Goal: Task Accomplishment & Management: Manage account settings

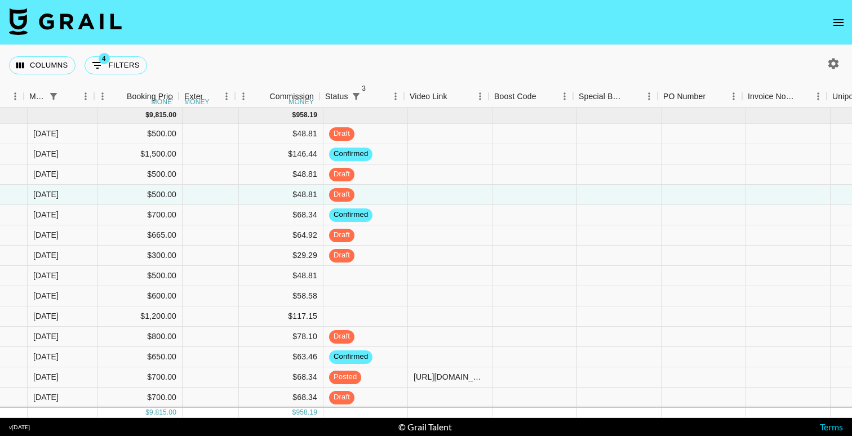
scroll to position [8, 675]
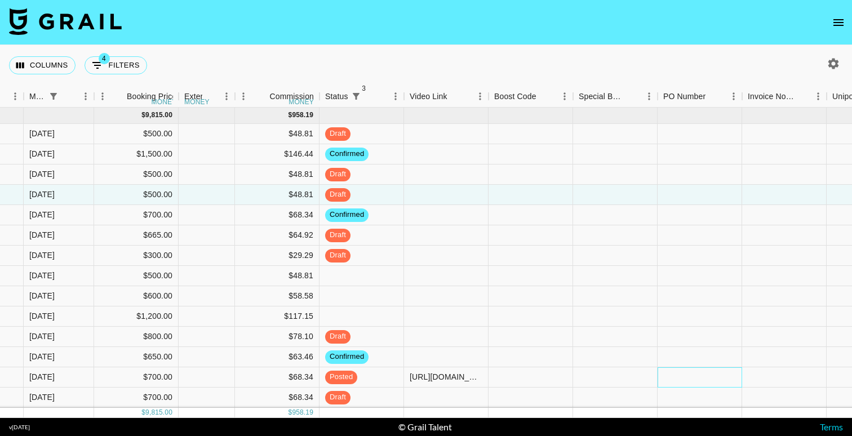
click at [676, 368] on div at bounding box center [699, 377] width 84 height 20
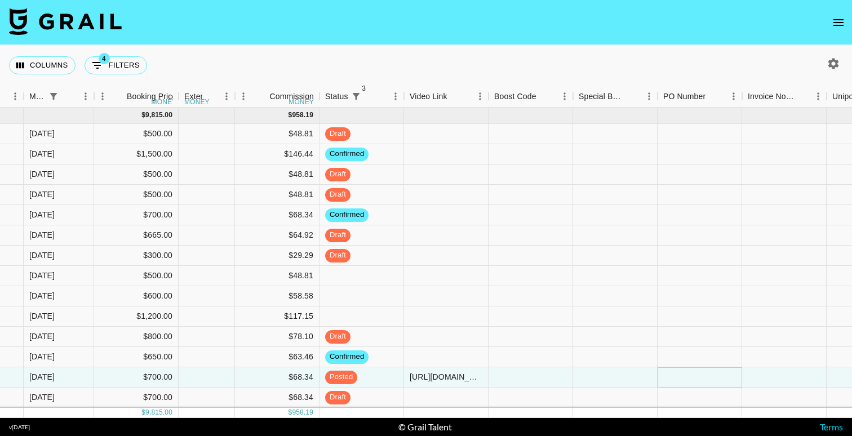
click at [676, 368] on div at bounding box center [699, 377] width 84 height 20
type input "PO-ZC-Ole 60-Really wanna know-ACE-2636"
click at [770, 368] on div at bounding box center [784, 377] width 84 height 20
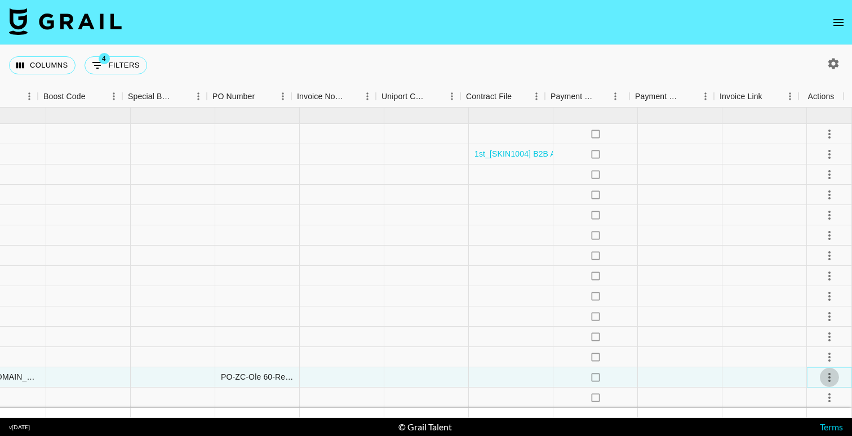
scroll to position [8, 1125]
click at [826, 371] on icon "select merge strategy" at bounding box center [829, 378] width 14 height 14
click at [826, 345] on li "Approve" at bounding box center [814, 345] width 73 height 20
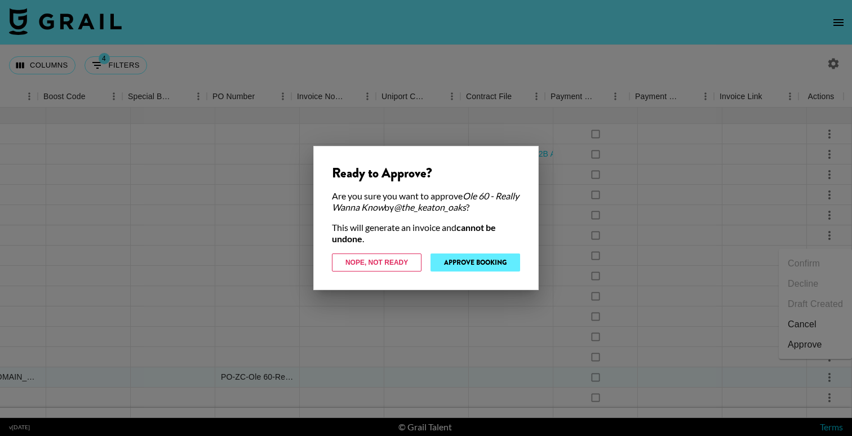
click at [456, 259] on button "Approve Booking" at bounding box center [475, 262] width 90 height 18
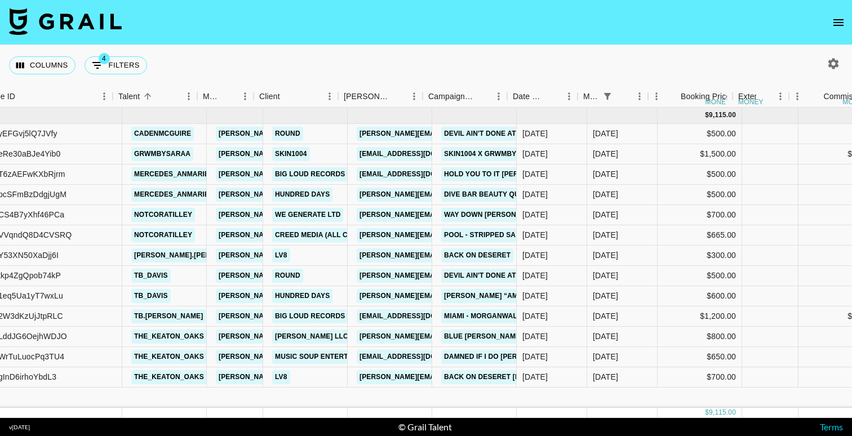
scroll to position [0, 121]
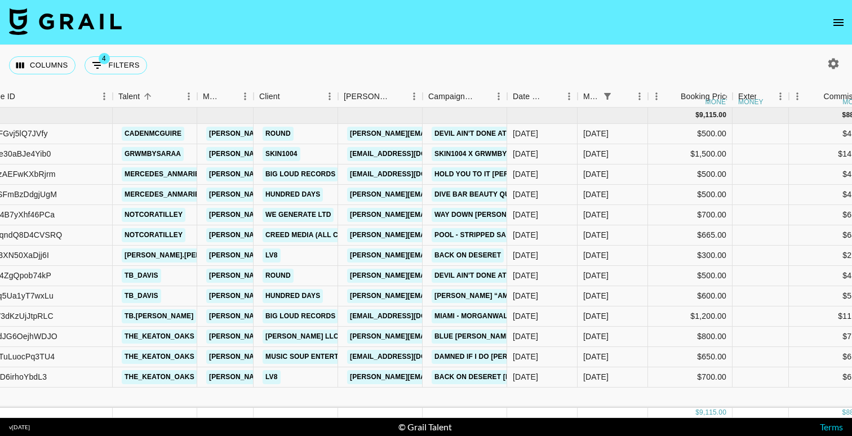
click at [403, 41] on nav at bounding box center [426, 22] width 852 height 45
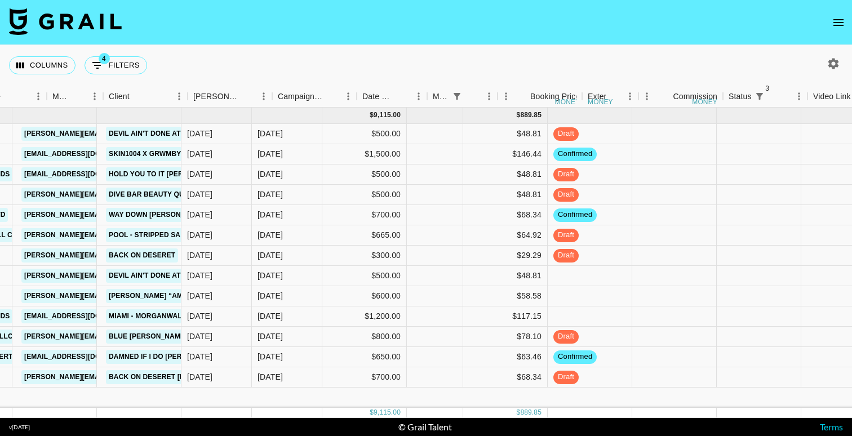
scroll to position [0, 452]
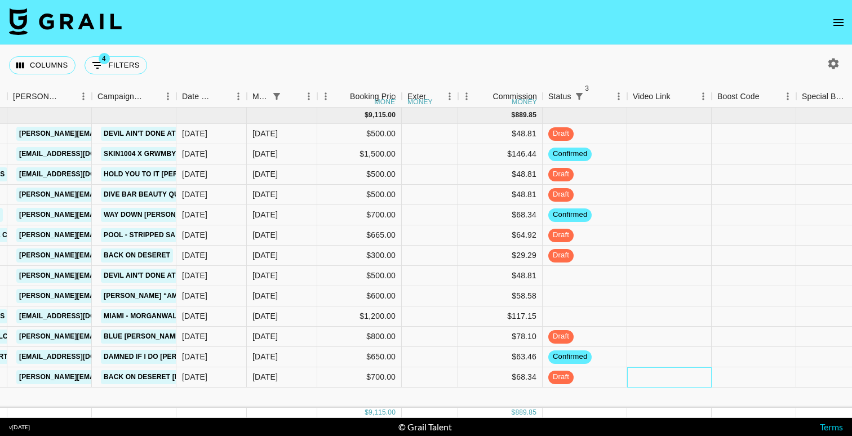
click at [647, 381] on div at bounding box center [669, 377] width 84 height 20
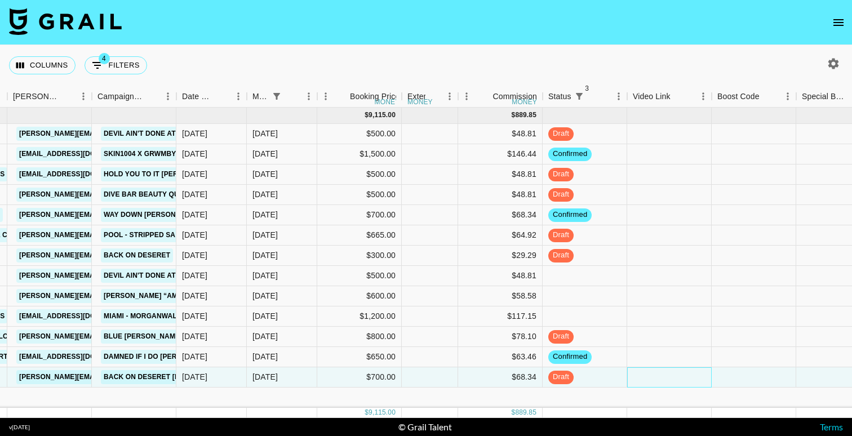
click at [647, 381] on div at bounding box center [669, 377] width 84 height 20
type input "[URL][DOMAIN_NAME]"
click at [731, 381] on div at bounding box center [753, 377] width 84 height 20
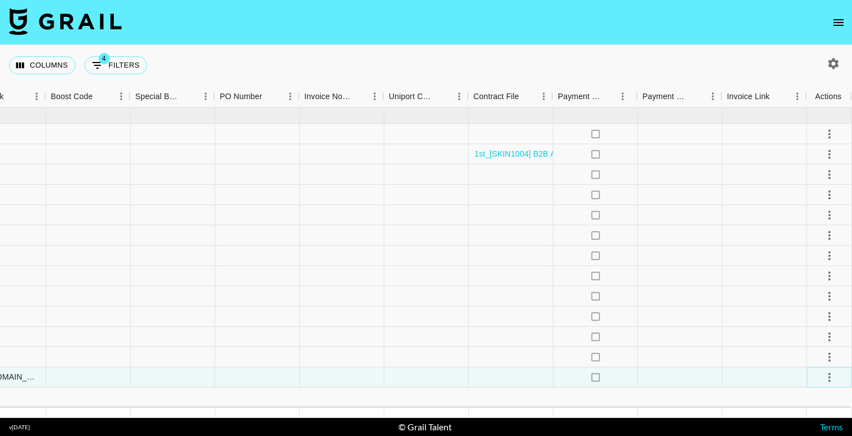
scroll to position [0, 1117]
click at [831, 372] on icon "select merge strategy" at bounding box center [829, 378] width 14 height 14
click at [821, 351] on div "Approve" at bounding box center [804, 353] width 34 height 14
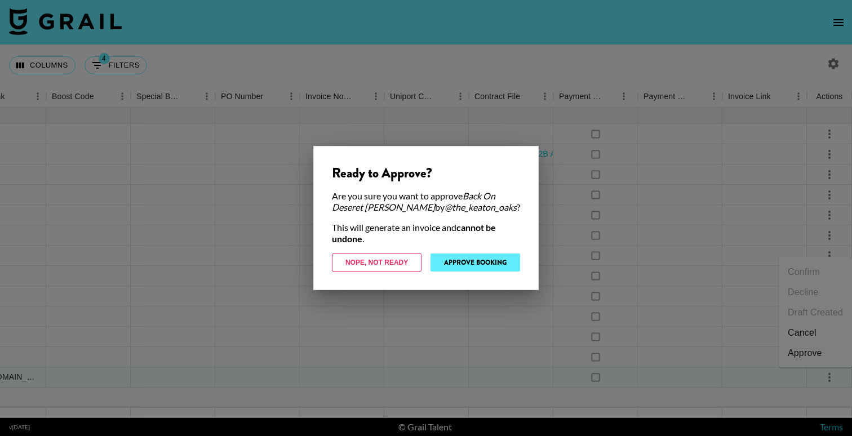
click at [478, 260] on button "Approve Booking" at bounding box center [475, 262] width 90 height 18
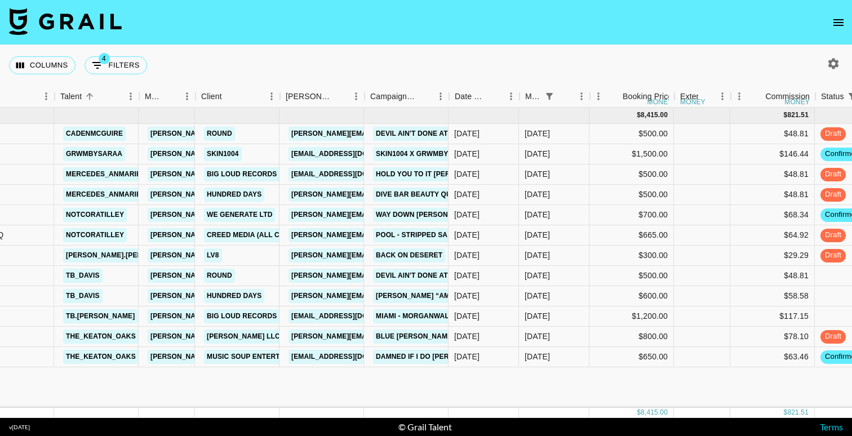
scroll to position [0, 179]
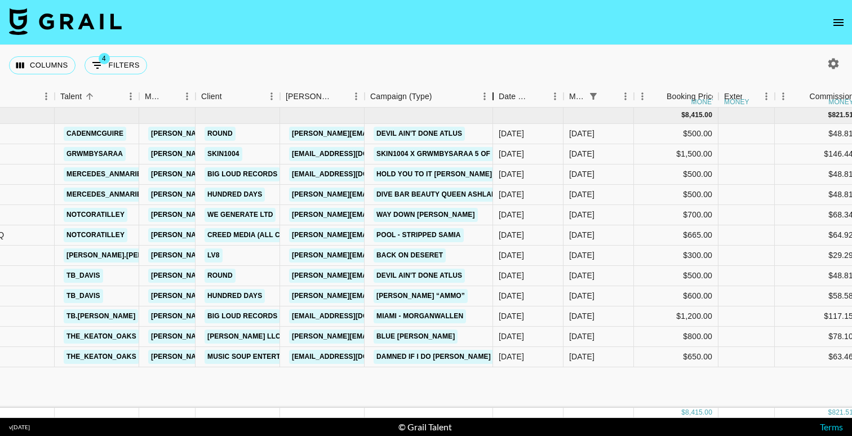
drag, startPoint x: 452, startPoint y: 97, endPoint x: 494, endPoint y: 96, distance: 42.3
click at [495, 96] on div "Campaign (Type)" at bounding box center [493, 97] width 14 height 22
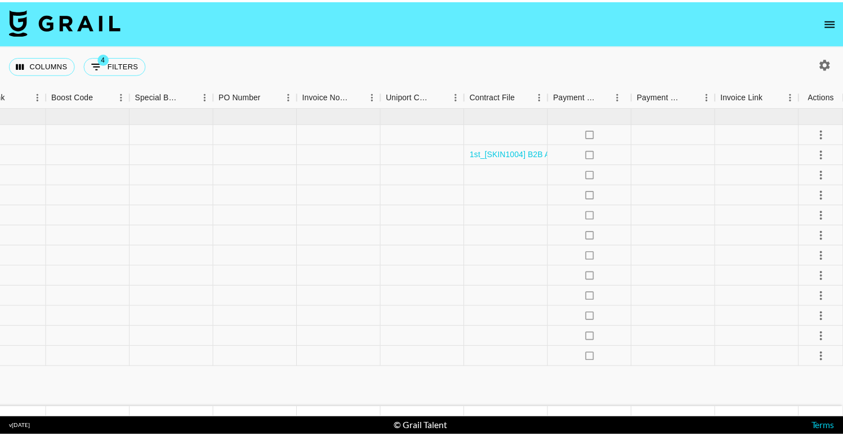
scroll to position [0, 1117]
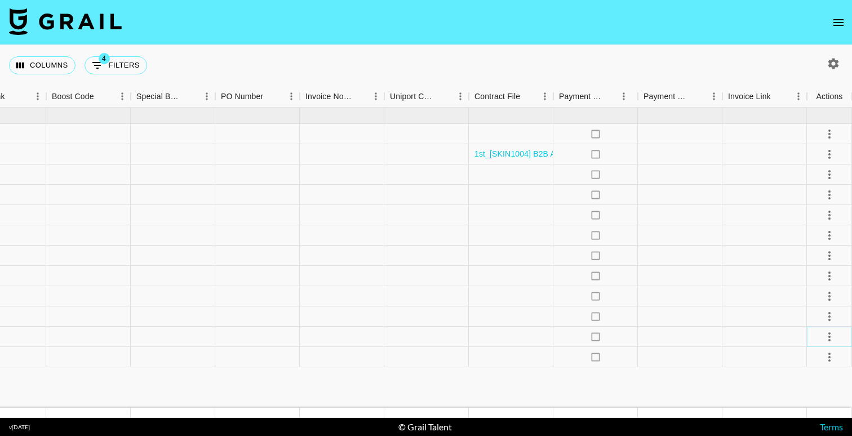
click at [826, 338] on icon "select merge strategy" at bounding box center [829, 337] width 14 height 14
click at [823, 293] on li "Cancel" at bounding box center [814, 292] width 73 height 20
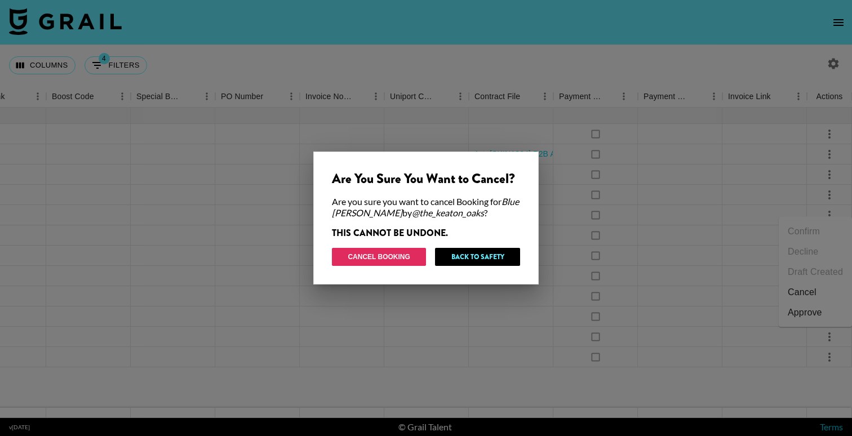
click at [393, 257] on button "Cancel Booking" at bounding box center [379, 257] width 94 height 18
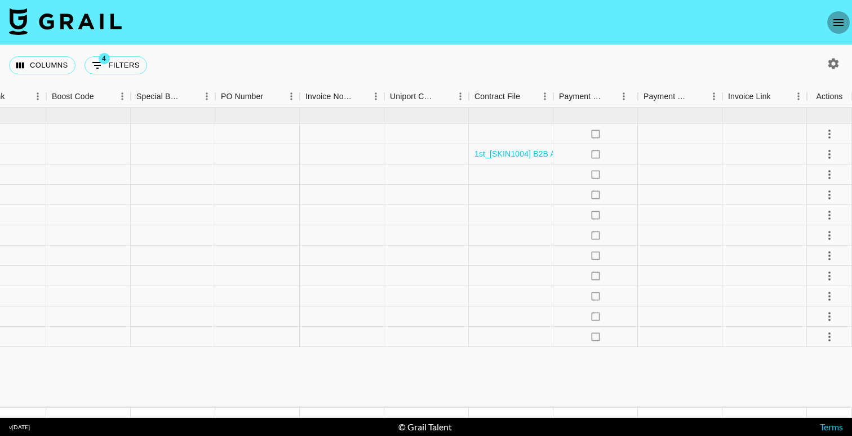
click at [834, 17] on icon "open drawer" at bounding box center [838, 23] width 14 height 14
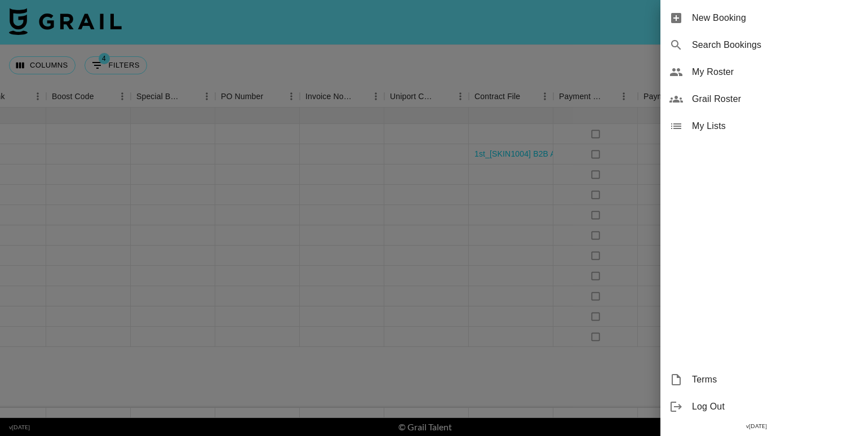
click at [750, 95] on span "Grail Roster" at bounding box center [767, 99] width 151 height 14
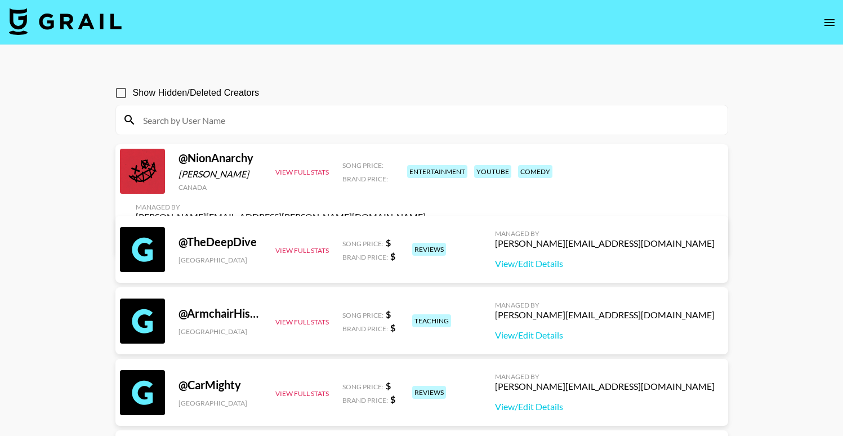
click at [353, 123] on input at bounding box center [428, 120] width 585 height 18
type input "o"
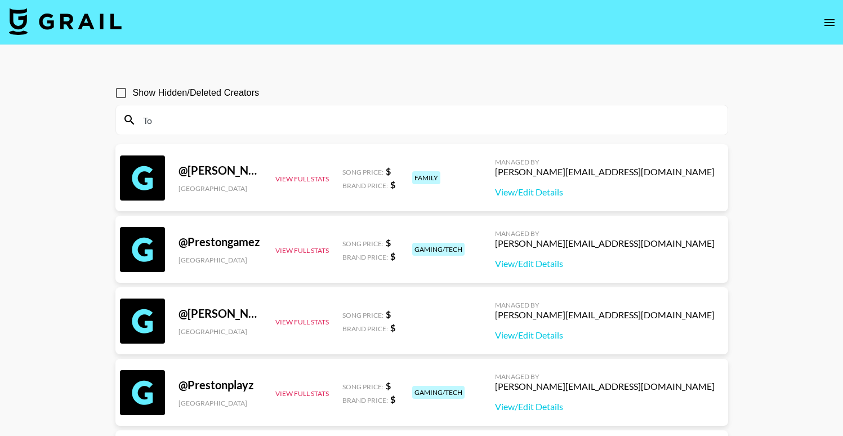
type input "T"
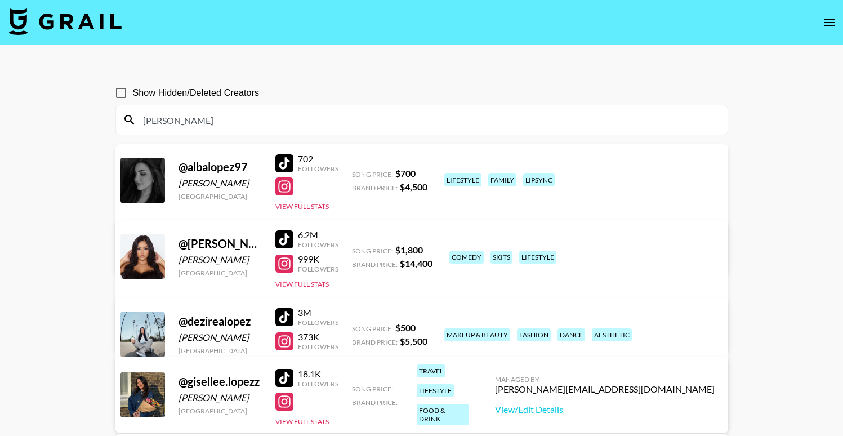
drag, startPoint x: 204, startPoint y: 122, endPoint x: 123, endPoint y: 118, distance: 81.2
click at [125, 118] on div "[PERSON_NAME]" at bounding box center [422, 119] width 612 height 29
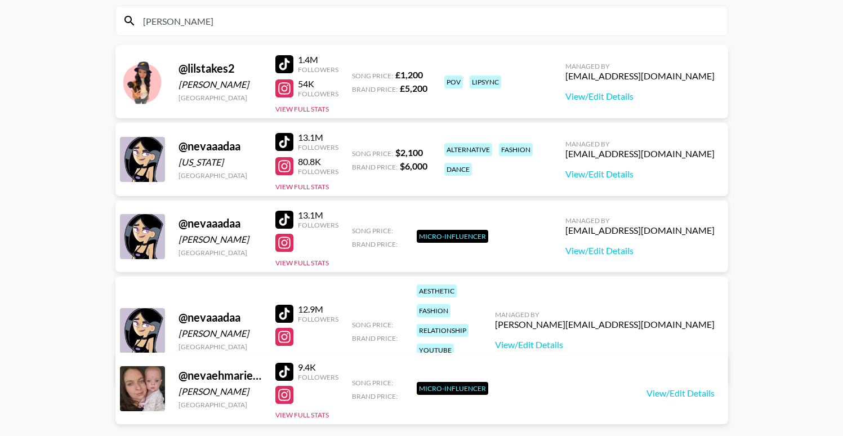
scroll to position [96, 0]
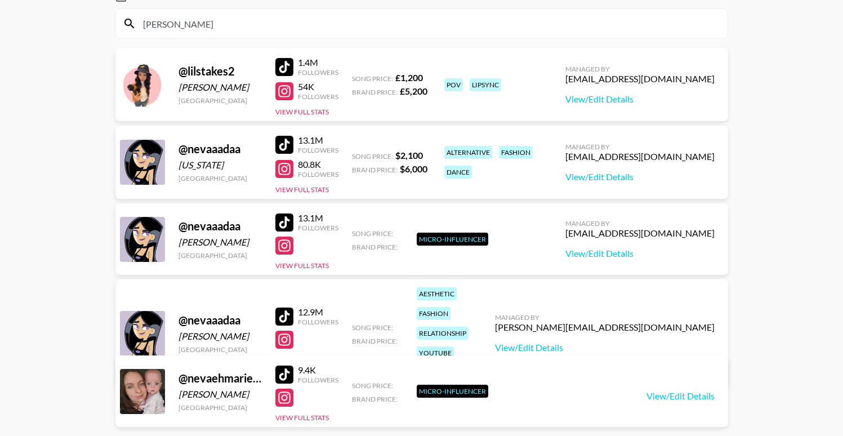
type input "[PERSON_NAME]"
click at [287, 170] on div at bounding box center [284, 169] width 18 height 18
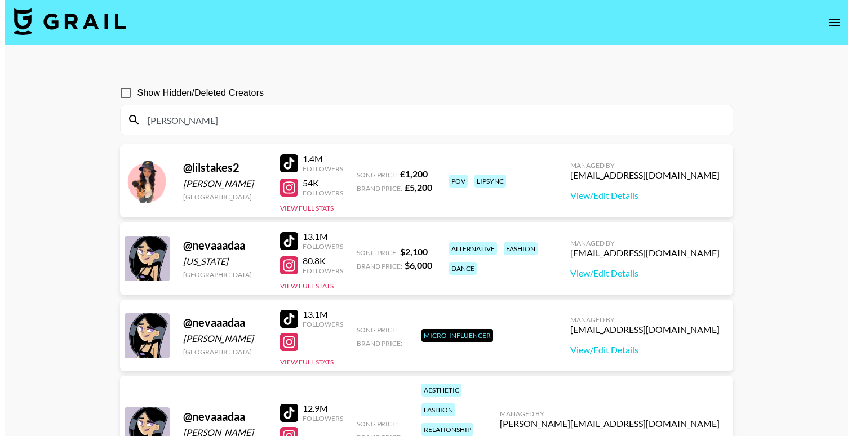
scroll to position [0, 0]
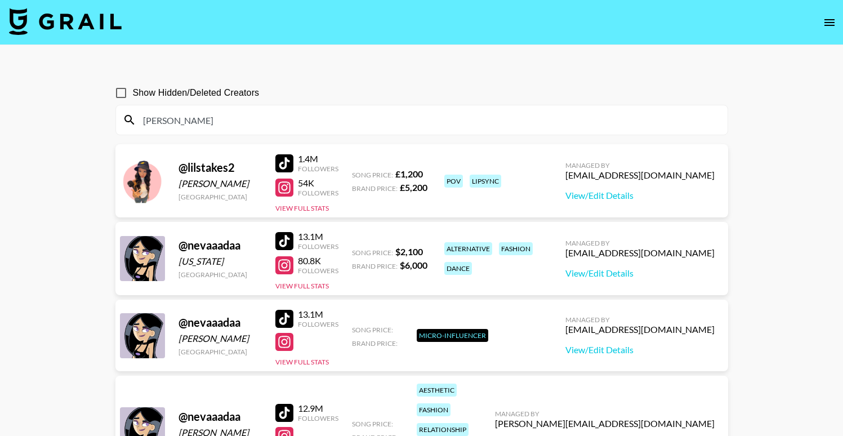
click at [81, 29] on img at bounding box center [65, 21] width 113 height 27
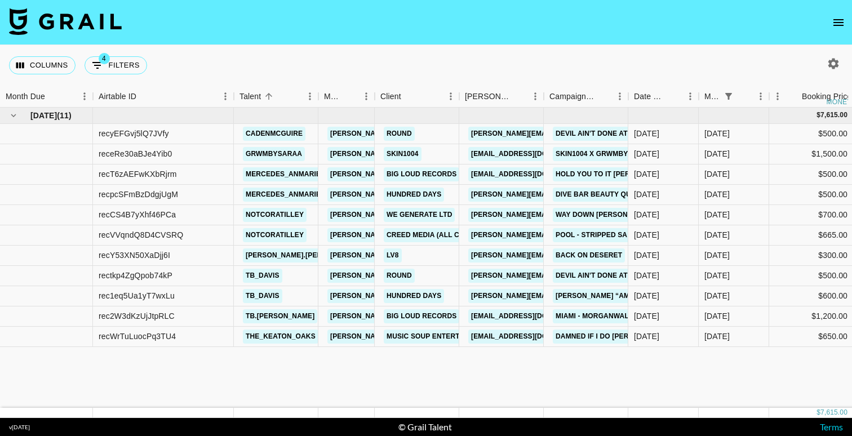
click at [837, 21] on icon "open drawer" at bounding box center [838, 23] width 14 height 14
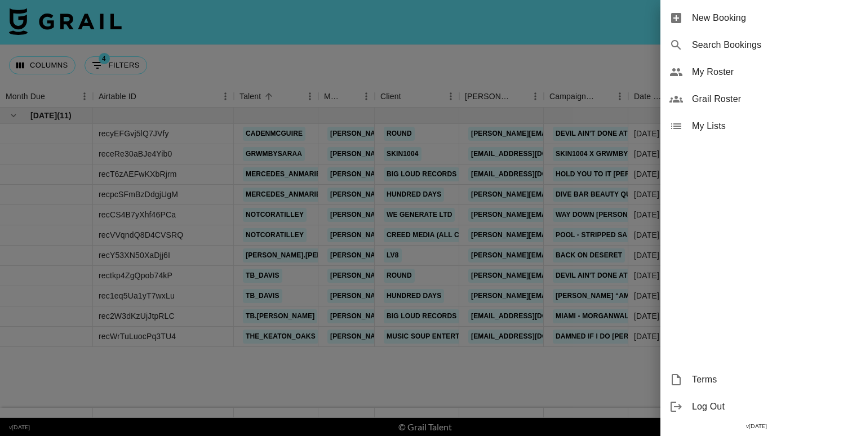
click at [721, 103] on span "Grail Roster" at bounding box center [767, 99] width 151 height 14
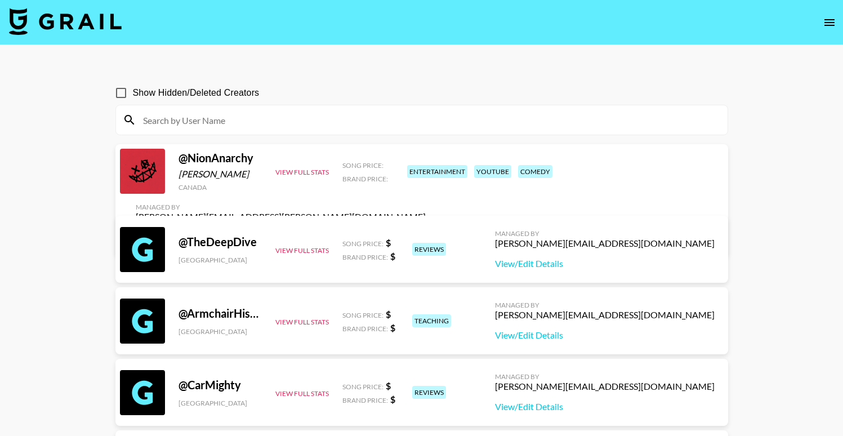
click at [332, 118] on input at bounding box center [428, 120] width 585 height 18
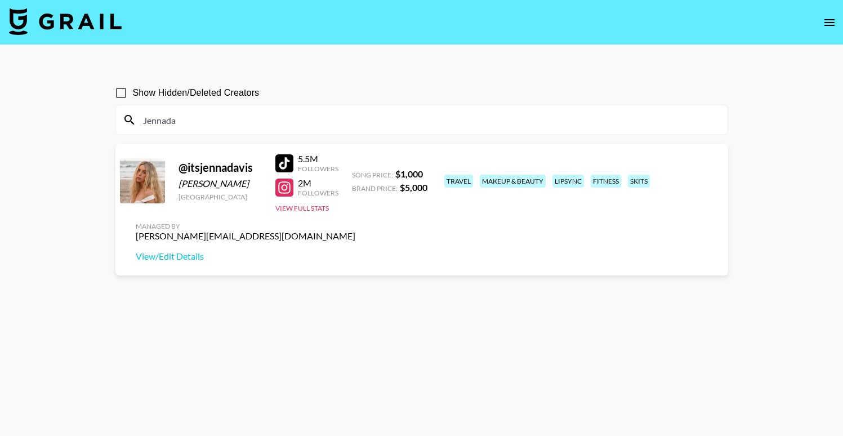
type input "Jennada"
click at [88, 23] on img at bounding box center [65, 21] width 113 height 27
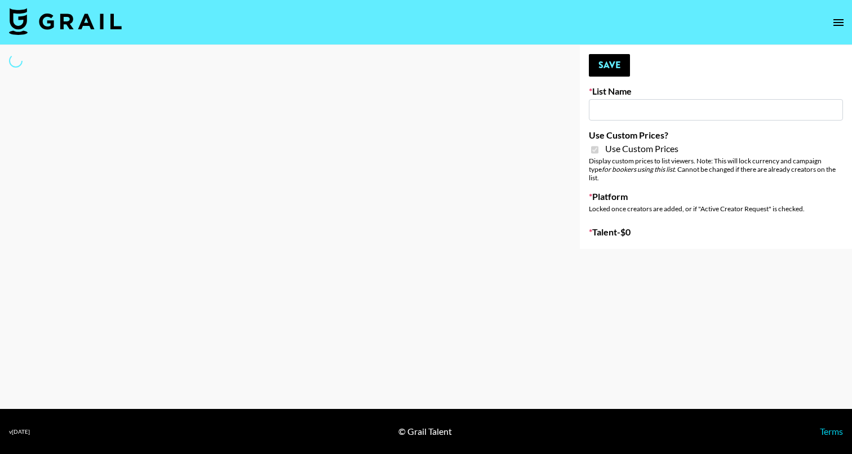
type input "Galaxy Lamps"
checkbox input "true"
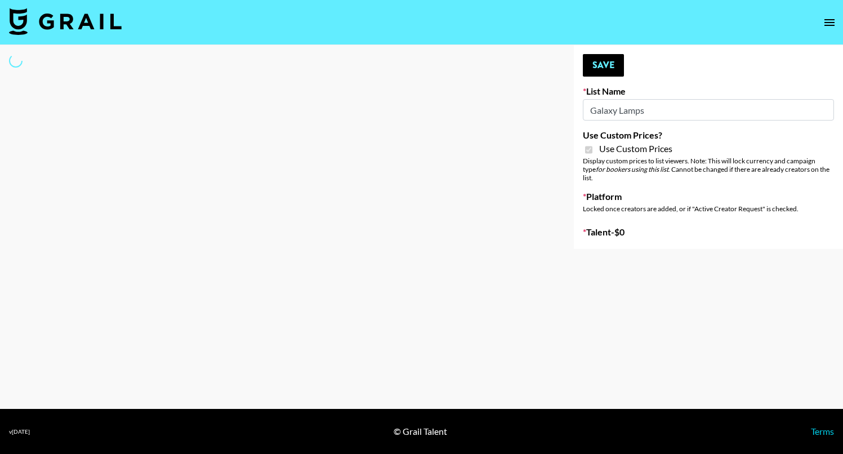
select select "Brand"
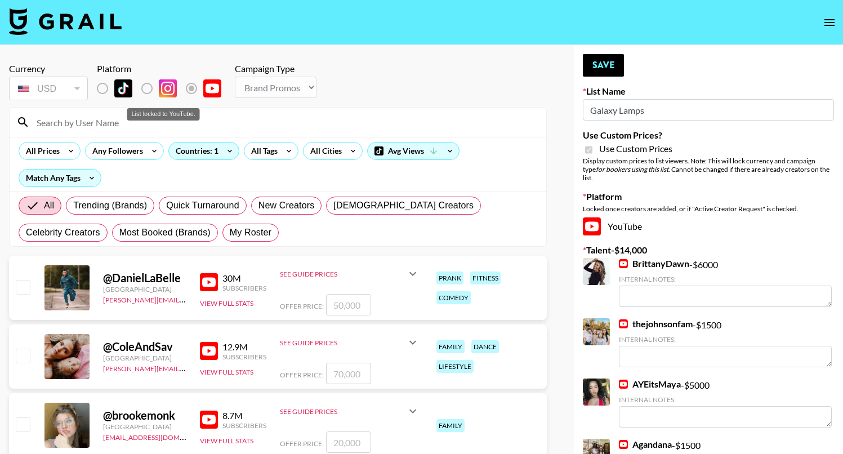
click at [180, 118] on div "List locked to YouTube." at bounding box center [163, 114] width 73 height 12
click at [144, 125] on input at bounding box center [285, 122] width 510 height 18
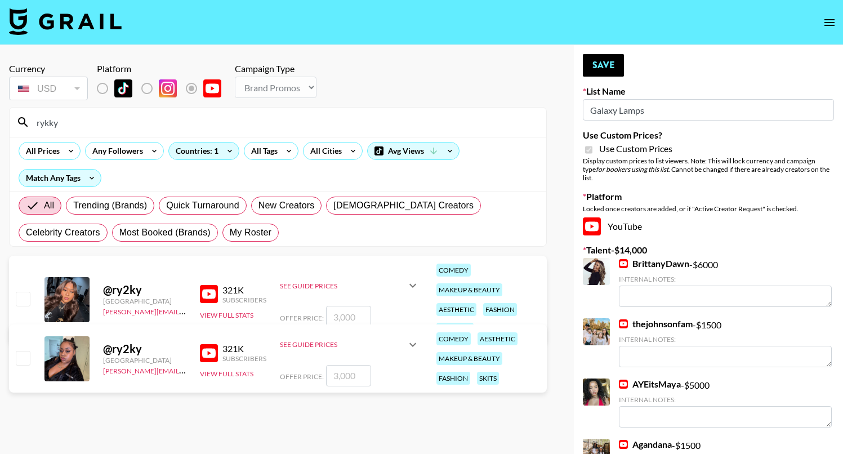
type input "rykky"
click at [23, 297] on input "checkbox" at bounding box center [23, 299] width 14 height 14
checkbox input "true"
